Goal: Use online tool/utility: Utilize a website feature to perform a specific function

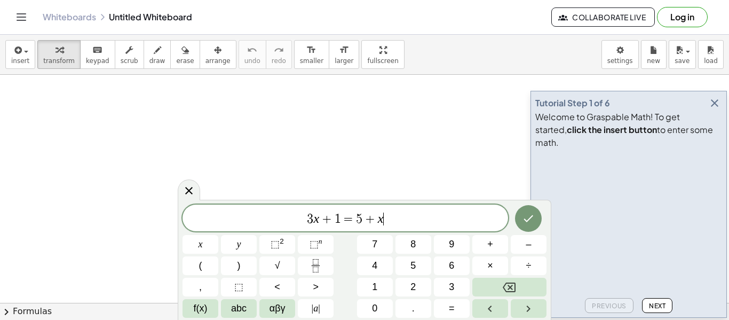
scroll to position [1, 0]
click at [713, 109] on icon "button" at bounding box center [714, 103] width 13 height 13
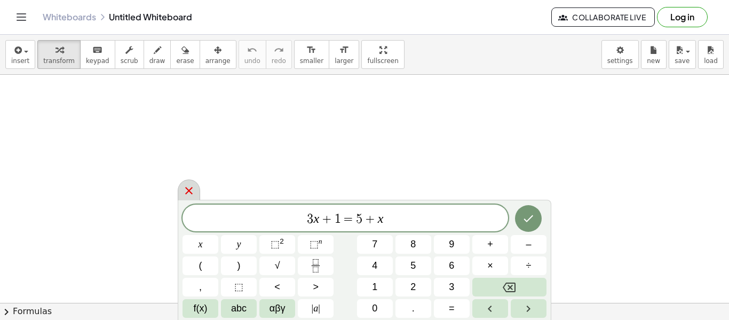
click at [189, 194] on icon at bounding box center [189, 190] width 13 height 13
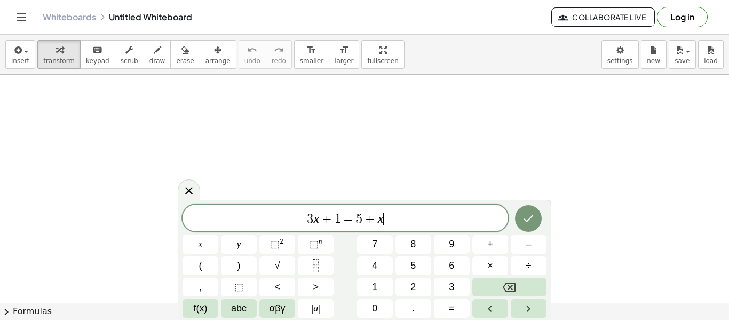
scroll to position [1, 0]
drag, startPoint x: 410, startPoint y: 220, endPoint x: 239, endPoint y: 243, distance: 172.8
click at [239, 243] on div "******** 3 x + 1 = 5 + x x y ⬚ 2 ⬚ n 7 8 9 + – ( ) √ 4 5 6 × ÷ , ⬚ < > 1 2 3 f(…" at bounding box center [365, 260] width 364 height 113
click at [514, 240] on button "–" at bounding box center [529, 244] width 36 height 19
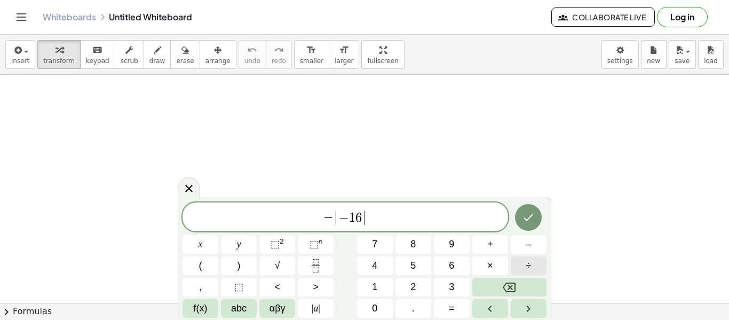
click at [520, 269] on button "÷" at bounding box center [529, 265] width 36 height 19
click at [320, 266] on icon "Fraction" at bounding box center [315, 265] width 13 height 13
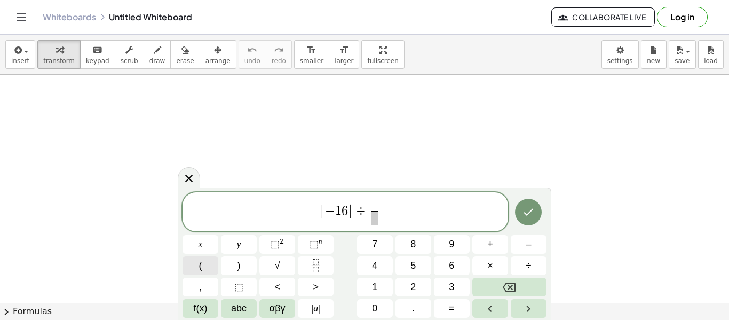
click at [200, 269] on span "(" at bounding box center [200, 265] width 3 height 14
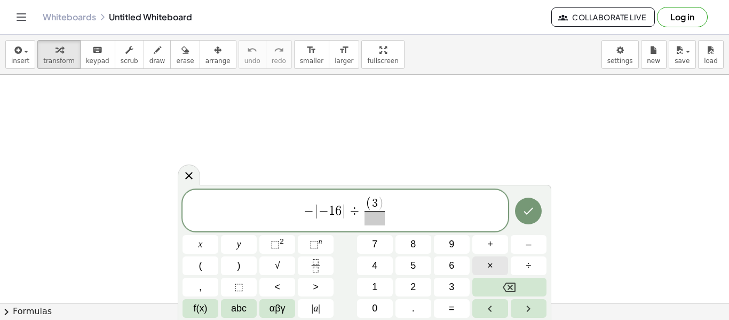
click at [502, 269] on button "×" at bounding box center [490, 265] width 36 height 19
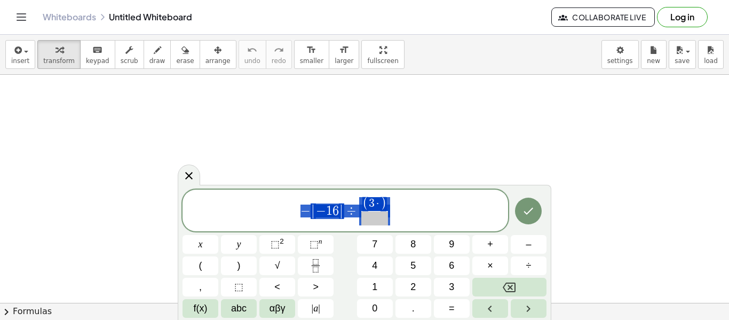
drag, startPoint x: 425, startPoint y: 219, endPoint x: 188, endPoint y: 226, distance: 237.6
click at [188, 226] on div "**********" at bounding box center [346, 210] width 326 height 42
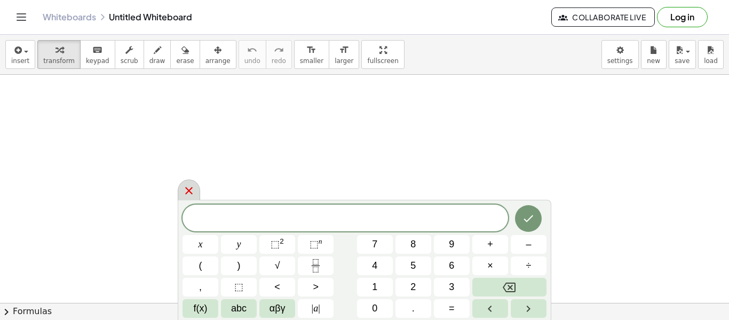
click at [184, 196] on icon at bounding box center [189, 190] width 13 height 13
